Goal: Navigation & Orientation: Find specific page/section

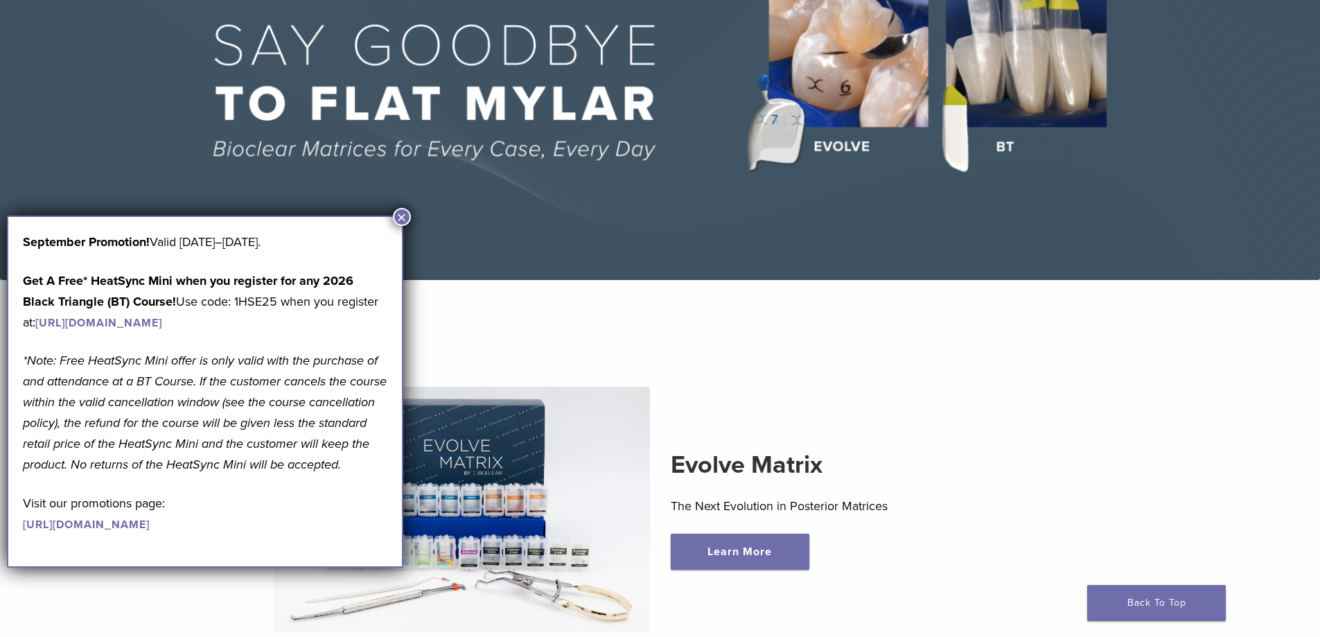
scroll to position [277, 0]
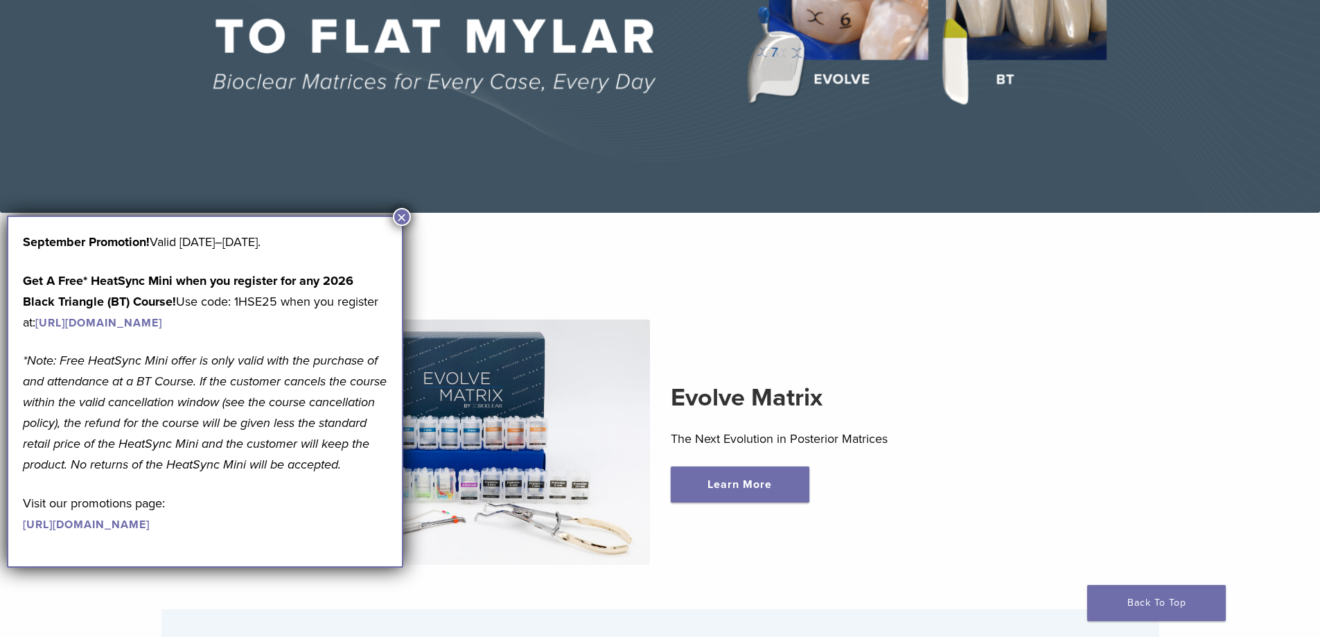
click at [400, 218] on button "×" at bounding box center [402, 217] width 18 height 18
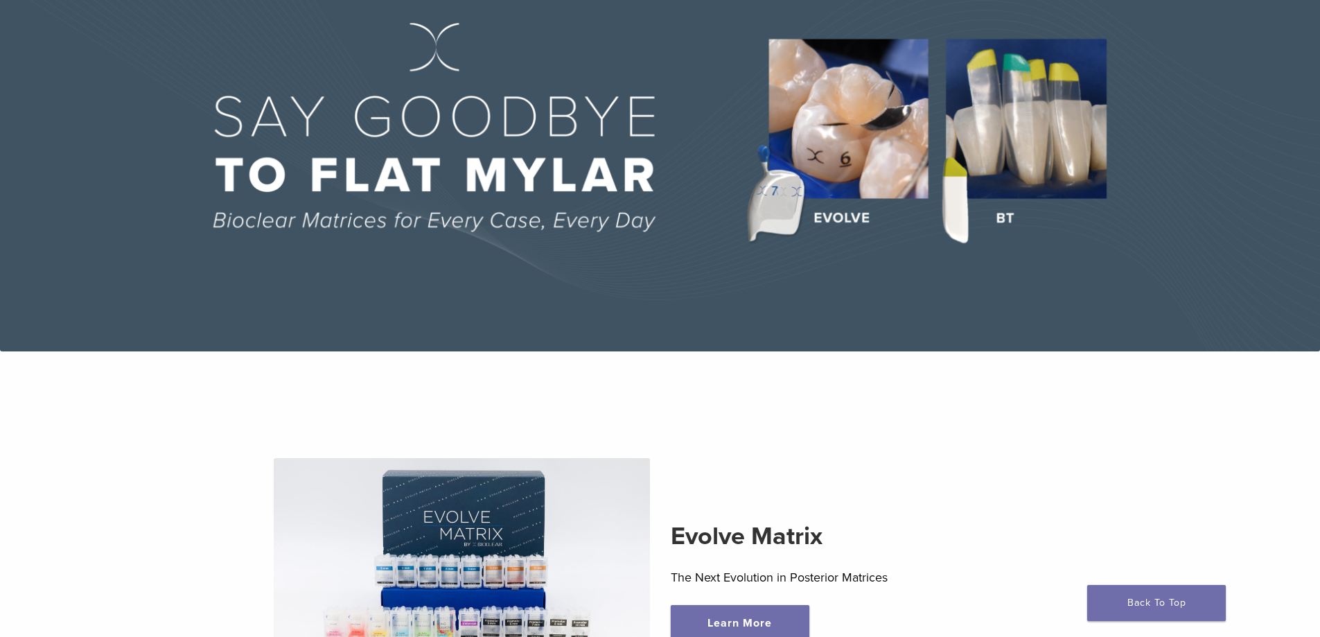
scroll to position [0, 0]
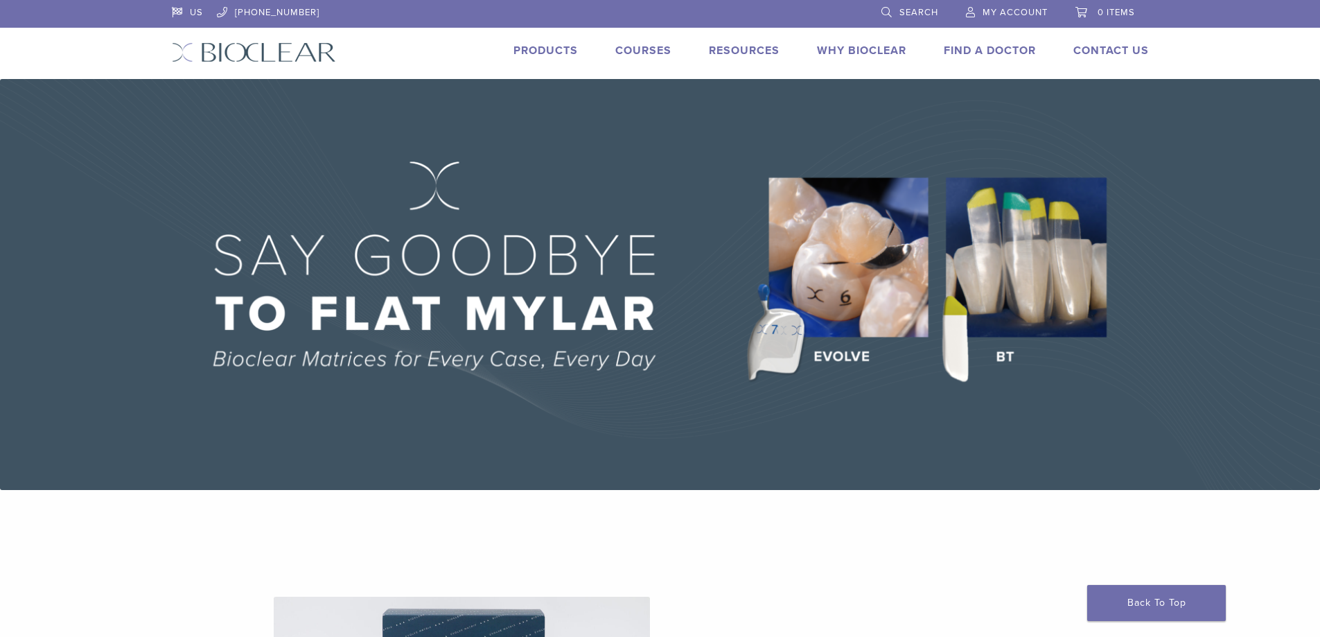
click at [526, 52] on link "Products" at bounding box center [545, 51] width 64 height 14
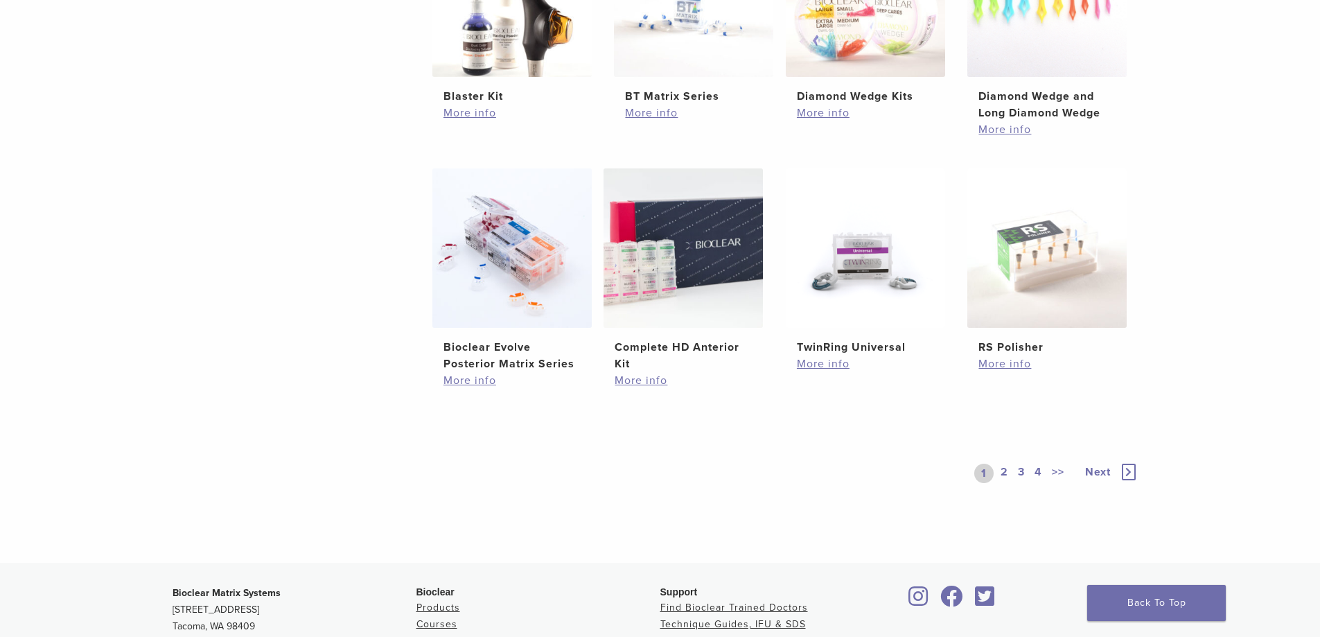
scroll to position [901, 0]
click at [1007, 472] on link "2" at bounding box center [1004, 471] width 13 height 19
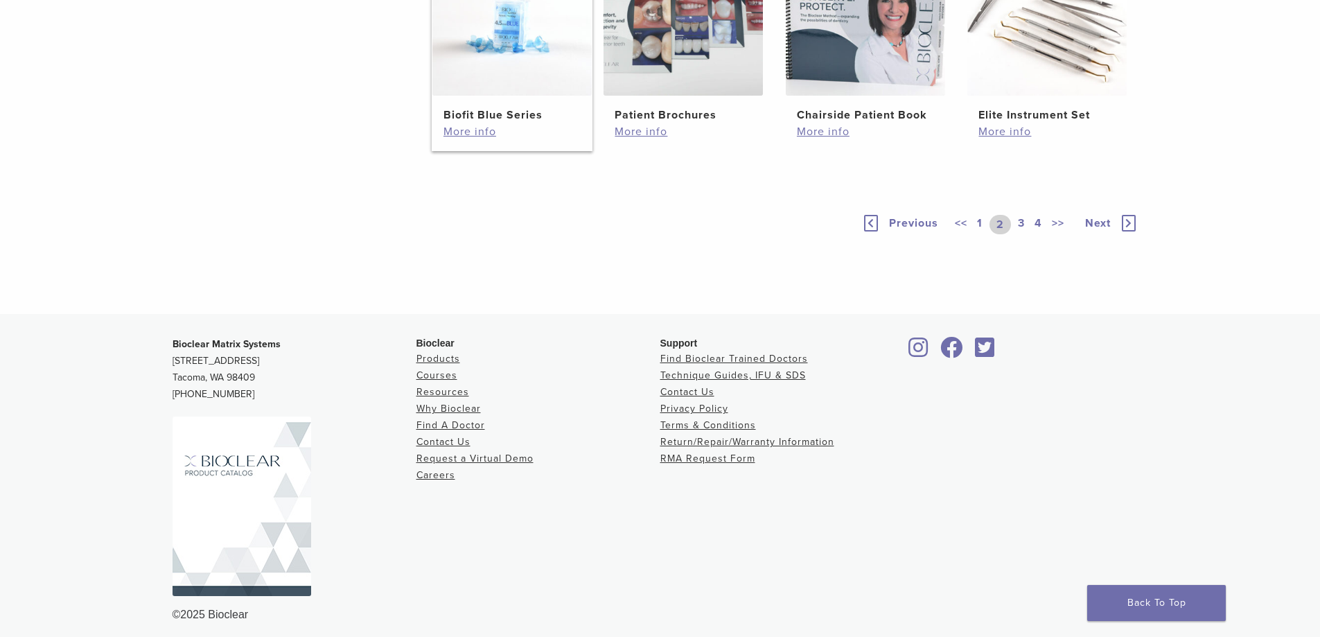
scroll to position [1108, 0]
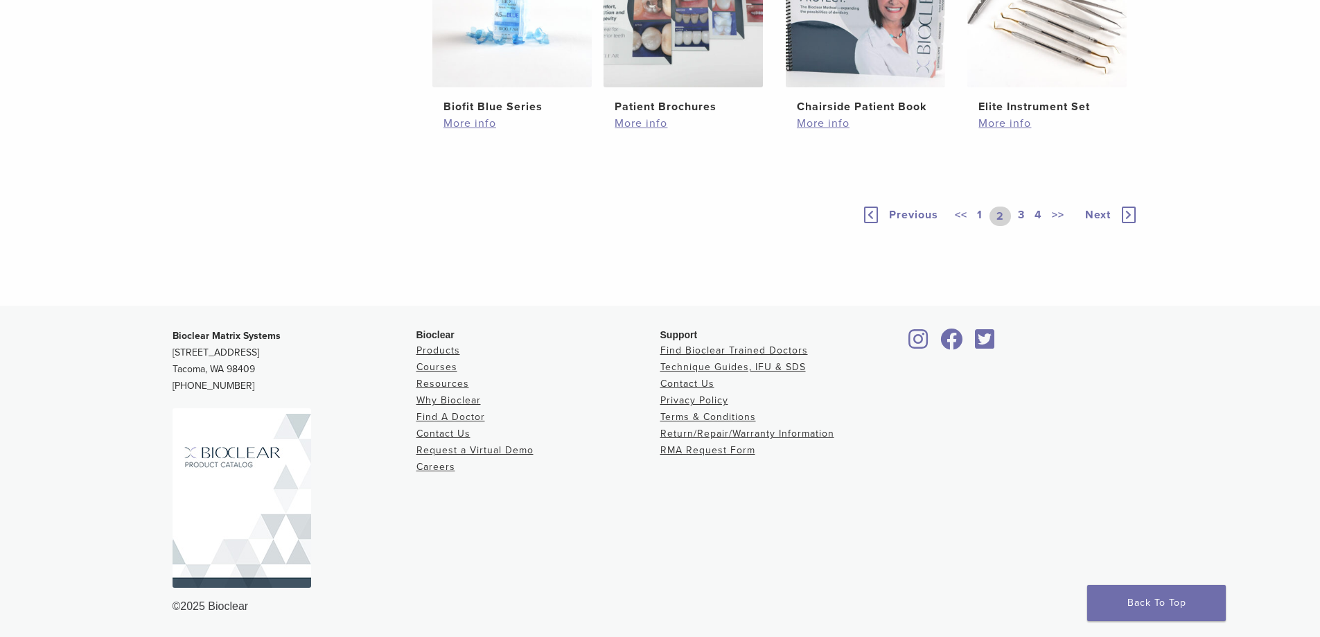
click at [1015, 226] on link "3" at bounding box center [1021, 215] width 12 height 19
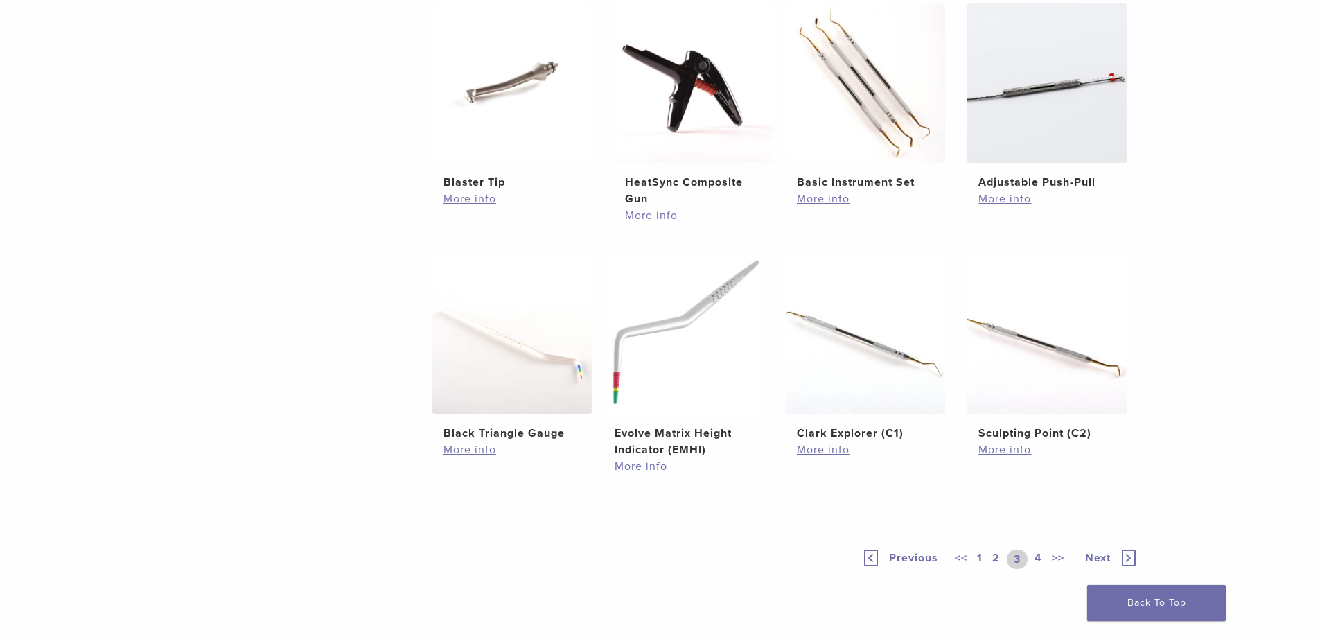
scroll to position [901, 0]
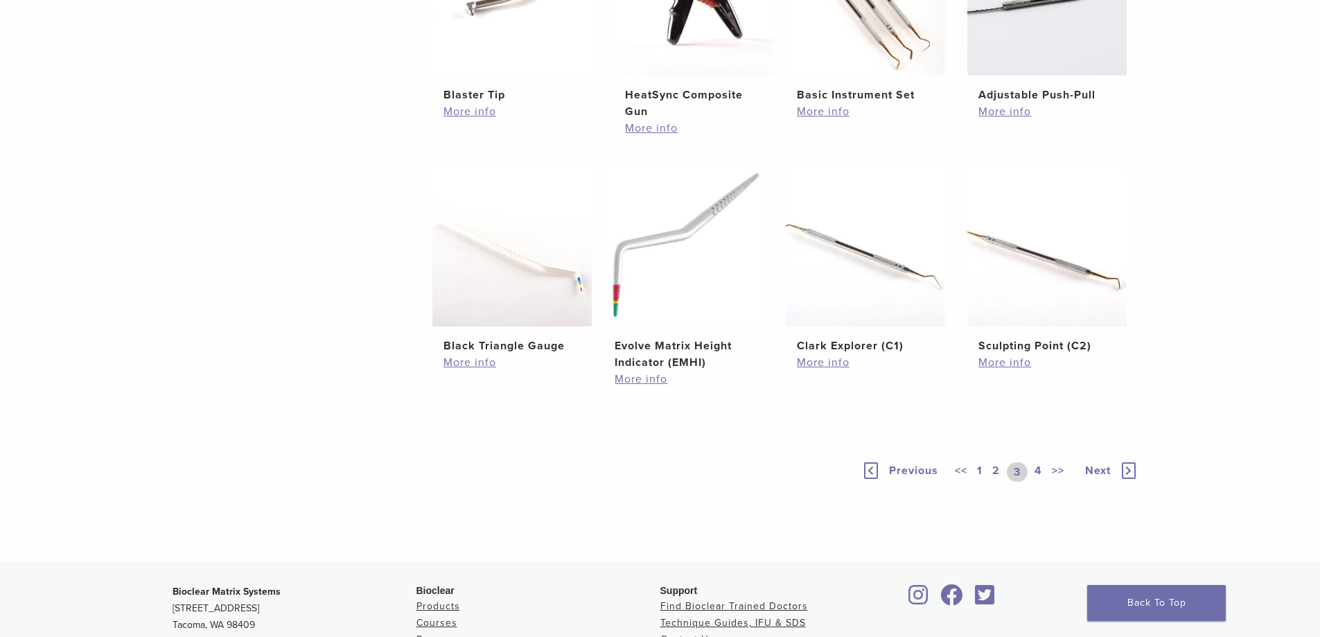
click at [1040, 473] on link "4" at bounding box center [1038, 471] width 13 height 19
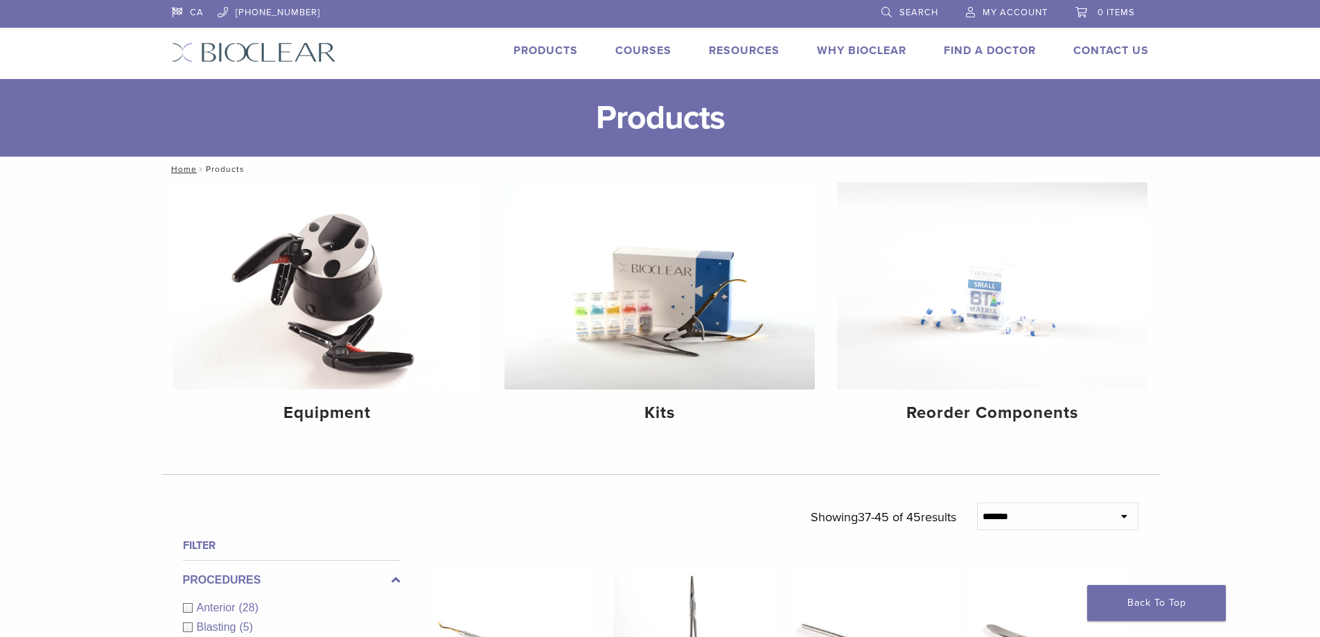
click at [641, 53] on link "Courses" at bounding box center [643, 51] width 56 height 14
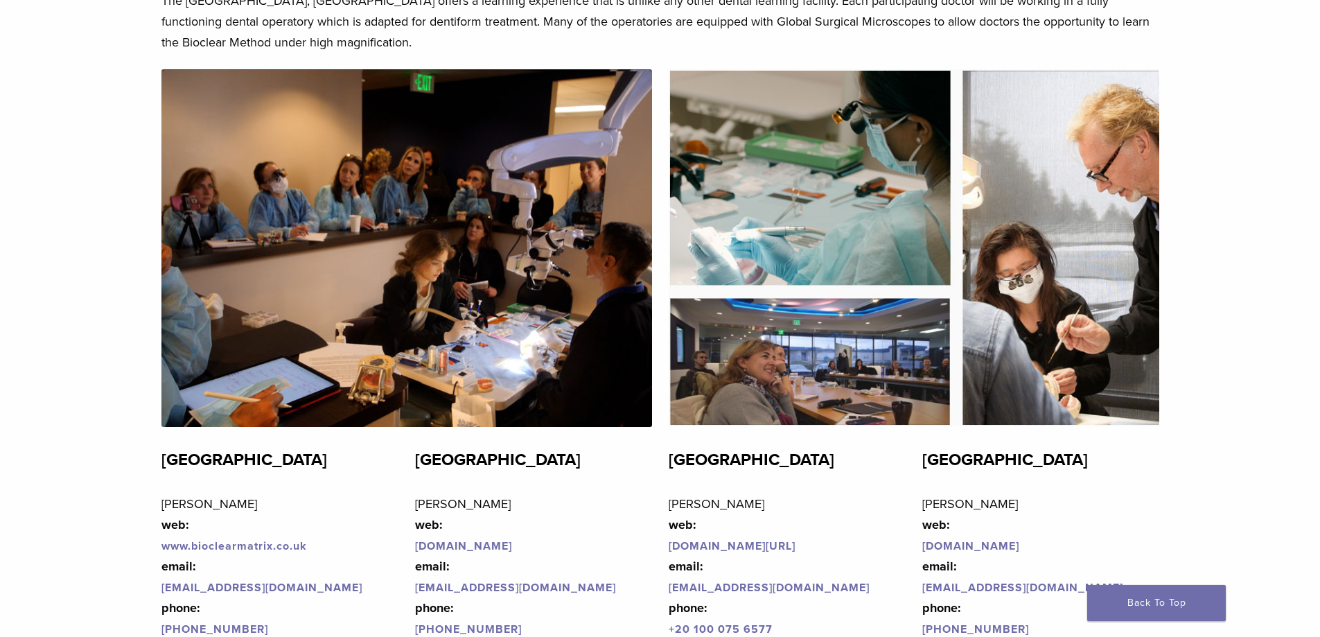
scroll to position [3256, 0]
